Goal: Transaction & Acquisition: Purchase product/service

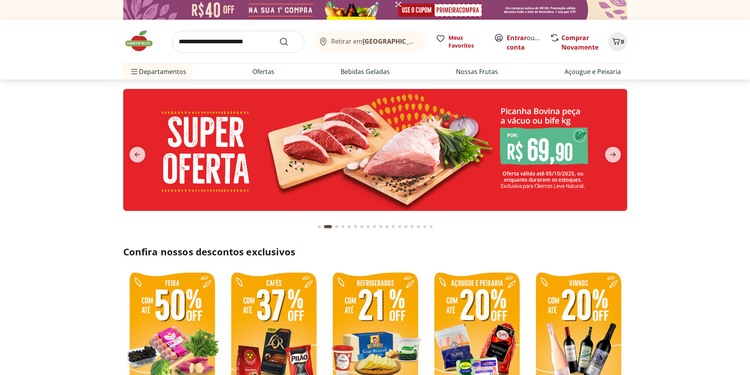
click at [551, 173] on img at bounding box center [375, 150] width 504 height 122
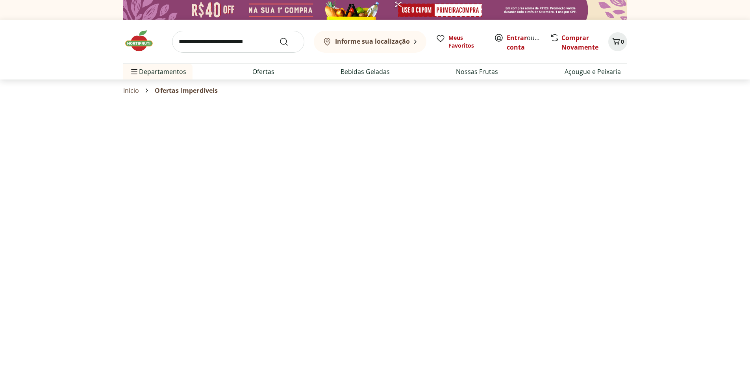
select select "**********"
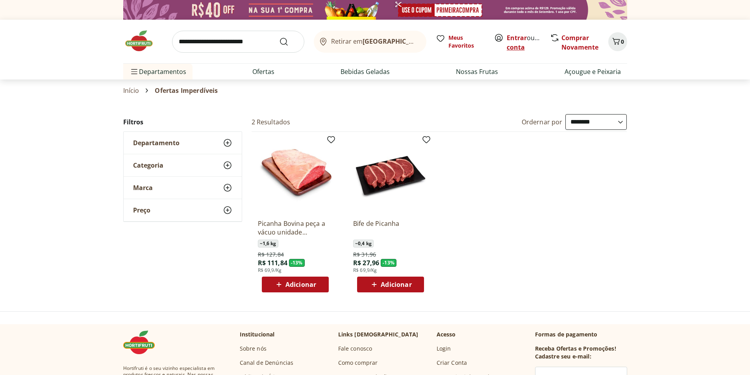
click at [515, 42] on link "Criar conta" at bounding box center [527, 42] width 43 height 18
